Goal: Information Seeking & Learning: Understand process/instructions

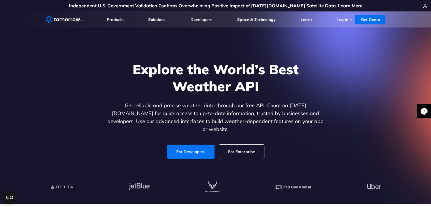
click at [424, 7] on span "X" at bounding box center [425, 5] width 4 height 11
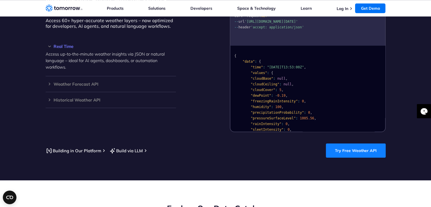
scroll to position [511, 0]
click at [342, 144] on link "Try Free Weather API" at bounding box center [356, 151] width 60 height 14
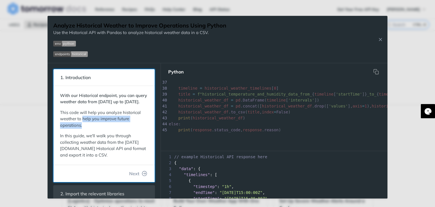
drag, startPoint x: 82, startPoint y: 126, endPoint x: 81, endPoint y: 131, distance: 4.6
click at [81, 129] on p "This code will help you analyze historical weather to help you improve future o…" at bounding box center [104, 118] width 88 height 19
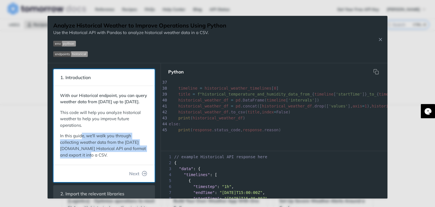
drag, startPoint x: 82, startPoint y: 143, endPoint x: 111, endPoint y: 159, distance: 33.0
click at [111, 158] on p "In this guide, we'll walk you through collecting weather data from the [DATE][D…" at bounding box center [104, 145] width 88 height 25
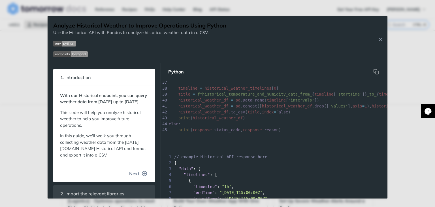
click at [132, 177] on span "Next" at bounding box center [134, 173] width 10 height 7
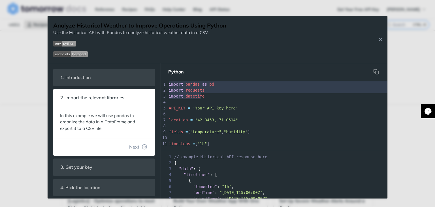
type textarea "import pandas as pd import requests import datetime"
drag, startPoint x: 201, startPoint y: 97, endPoint x: 248, endPoint y: 80, distance: 50.4
click at [168, 84] on div "1 import pandas as pd 2 import requests 3 import datetime 4 ​ 5 API_KEY = 'Your…" at bounding box center [354, 143] width 372 height 125
click at [372, 67] on button "Copy" at bounding box center [375, 71] width 11 height 11
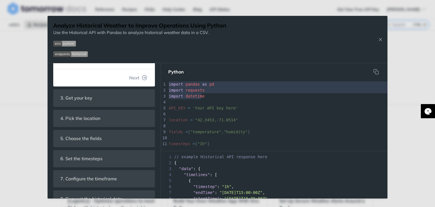
scroll to position [36, 0]
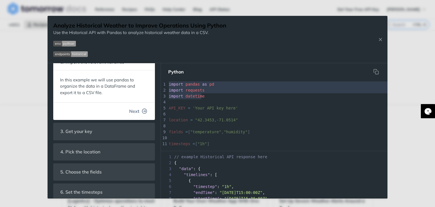
click at [142, 108] on button "Next" at bounding box center [138, 110] width 27 height 11
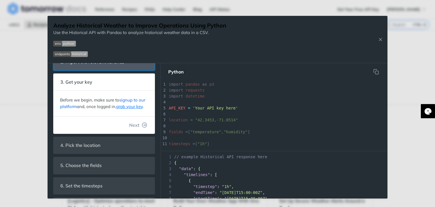
scroll to position [26, 0]
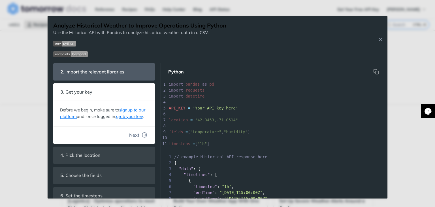
click at [142, 137] on icon "button" at bounding box center [144, 134] width 5 height 5
click at [140, 167] on p "In this type of call, all types of location values are supported. Point locatio…" at bounding box center [104, 183] width 88 height 32
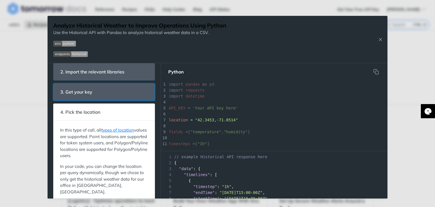
click at [95, 89] on span "3. Get your key" at bounding box center [76, 91] width 40 height 11
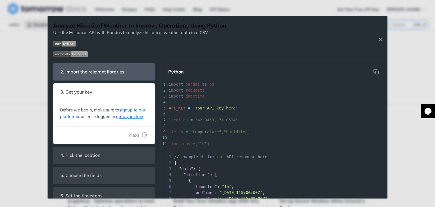
click at [126, 110] on link "signup to our platform" at bounding box center [102, 113] width 85 height 12
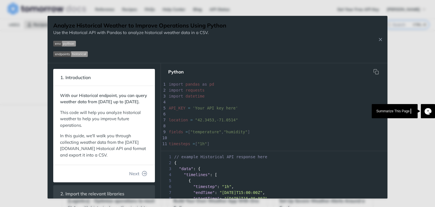
scroll to position [16, 0]
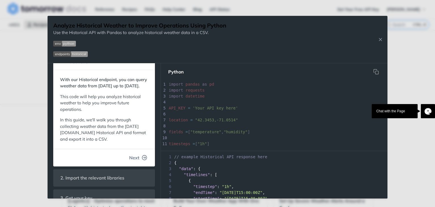
click at [137, 163] on button "Next" at bounding box center [138, 157] width 27 height 11
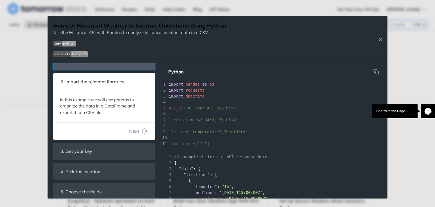
scroll to position [6, 0]
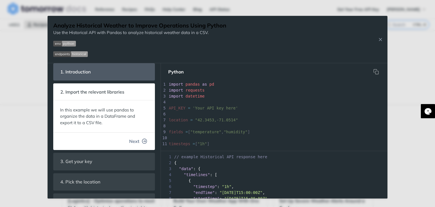
click at [136, 142] on button "Next" at bounding box center [138, 140] width 27 height 11
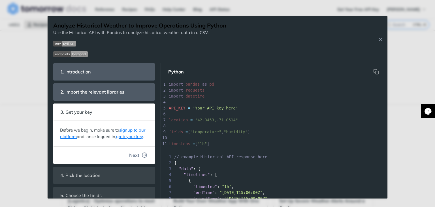
click at [136, 159] on button "Next" at bounding box center [138, 154] width 27 height 11
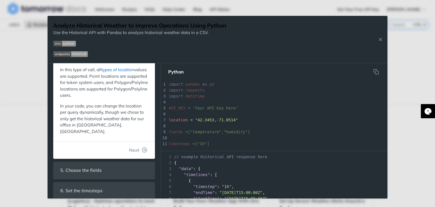
scroll to position [86, 0]
click at [136, 144] on button "Next" at bounding box center [138, 149] width 27 height 11
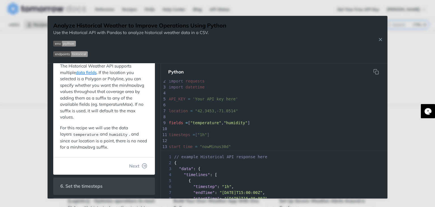
scroll to position [129, 0]
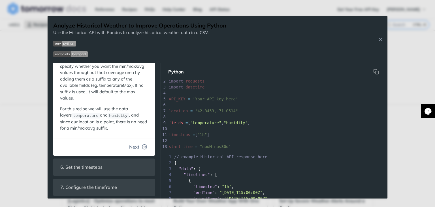
click at [136, 146] on button "Next" at bounding box center [138, 146] width 27 height 11
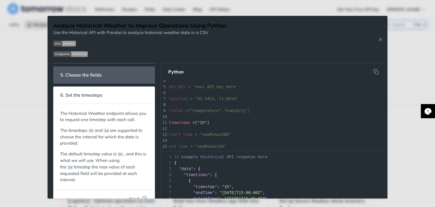
scroll to position [142, 0]
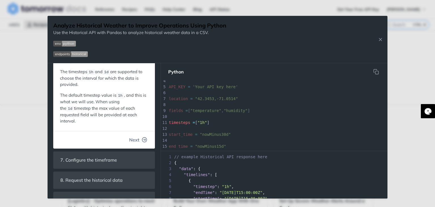
click at [138, 135] on button "Next" at bounding box center [138, 139] width 27 height 11
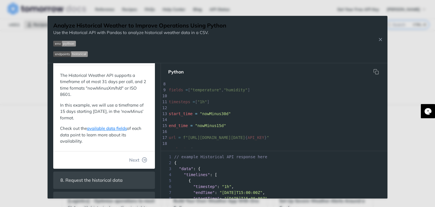
scroll to position [148, 0]
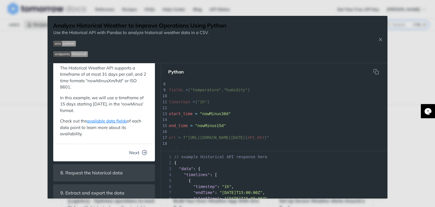
click at [142, 150] on icon "button" at bounding box center [144, 152] width 5 height 5
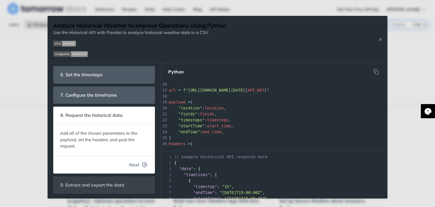
scroll to position [103, 0]
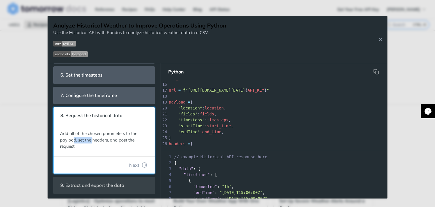
drag, startPoint x: 93, startPoint y: 140, endPoint x: 74, endPoint y: 140, distance: 19.3
click at [74, 140] on p "Add all of the chosen parameters to the payload, set the headers, and post the …" at bounding box center [104, 139] width 88 height 19
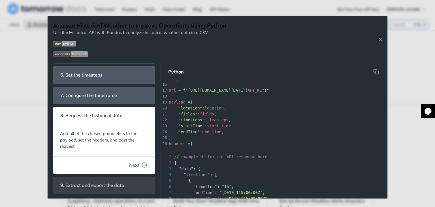
click at [135, 163] on span "Next" at bounding box center [134, 164] width 10 height 7
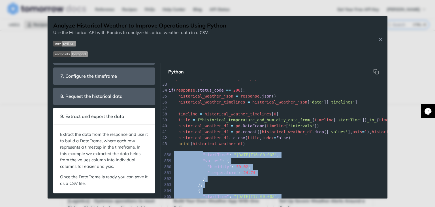
scroll to position [5155, 0]
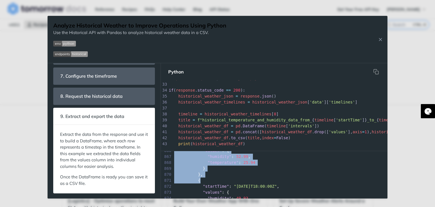
drag, startPoint x: 174, startPoint y: 163, endPoint x: 314, endPoint y: 197, distance: 144.4
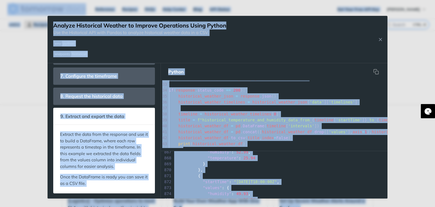
click at [314, 197] on div "875 "temperature" : 26.34" at bounding box center [274, 200] width 227 height 6
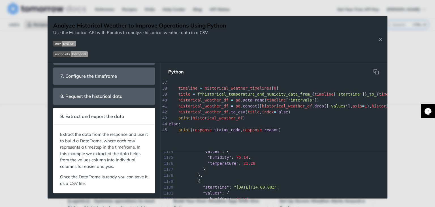
scroll to position [15069, 0]
click at [177, 196] on div "2541 }" at bounding box center [274, 195] width 227 height 6
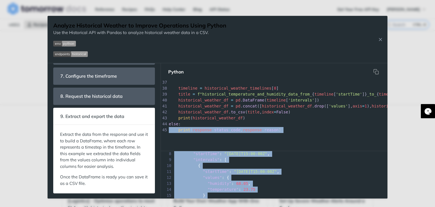
scroll to position [0, 0]
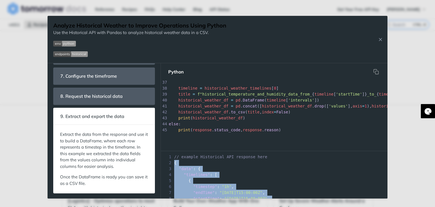
drag, startPoint x: 177, startPoint y: 196, endPoint x: 173, endPoint y: 160, distance: 36.4
click at [173, 160] on div "1 // example Historical API response here 2 { 3 "data" : { 4 "timelines" : [ 5 …" at bounding box center [274, 176] width 227 height 44
copy div "{ 3 "data" : { 4 "timelines" : [ 5 { 6 "timestep" : "1h" , 7 "endTime" : "2023-…"
